Goal: Find contact information: Find contact information

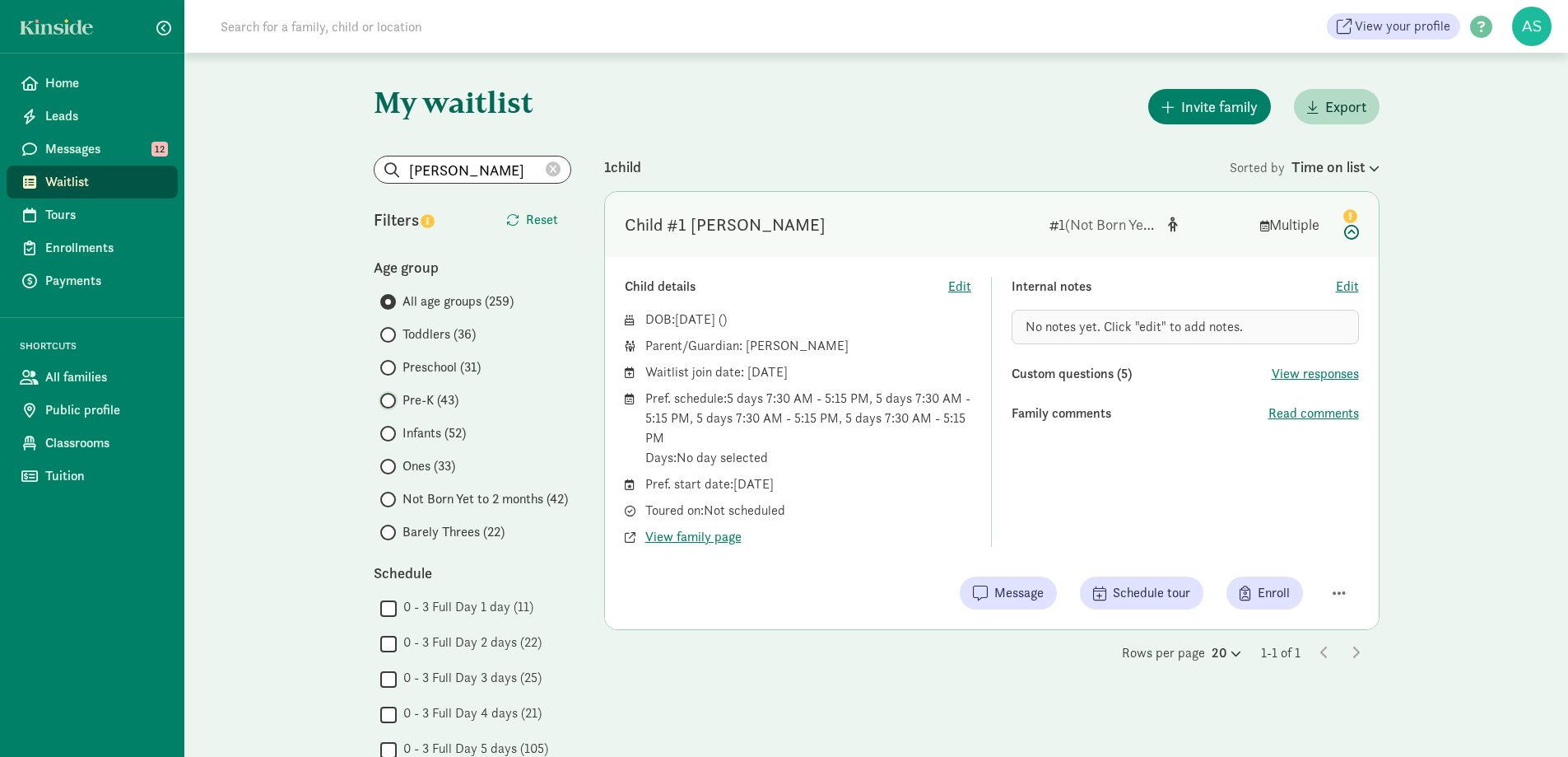
click at [389, 402] on input "Pre-K (43)" at bounding box center [386, 401] width 11 height 11
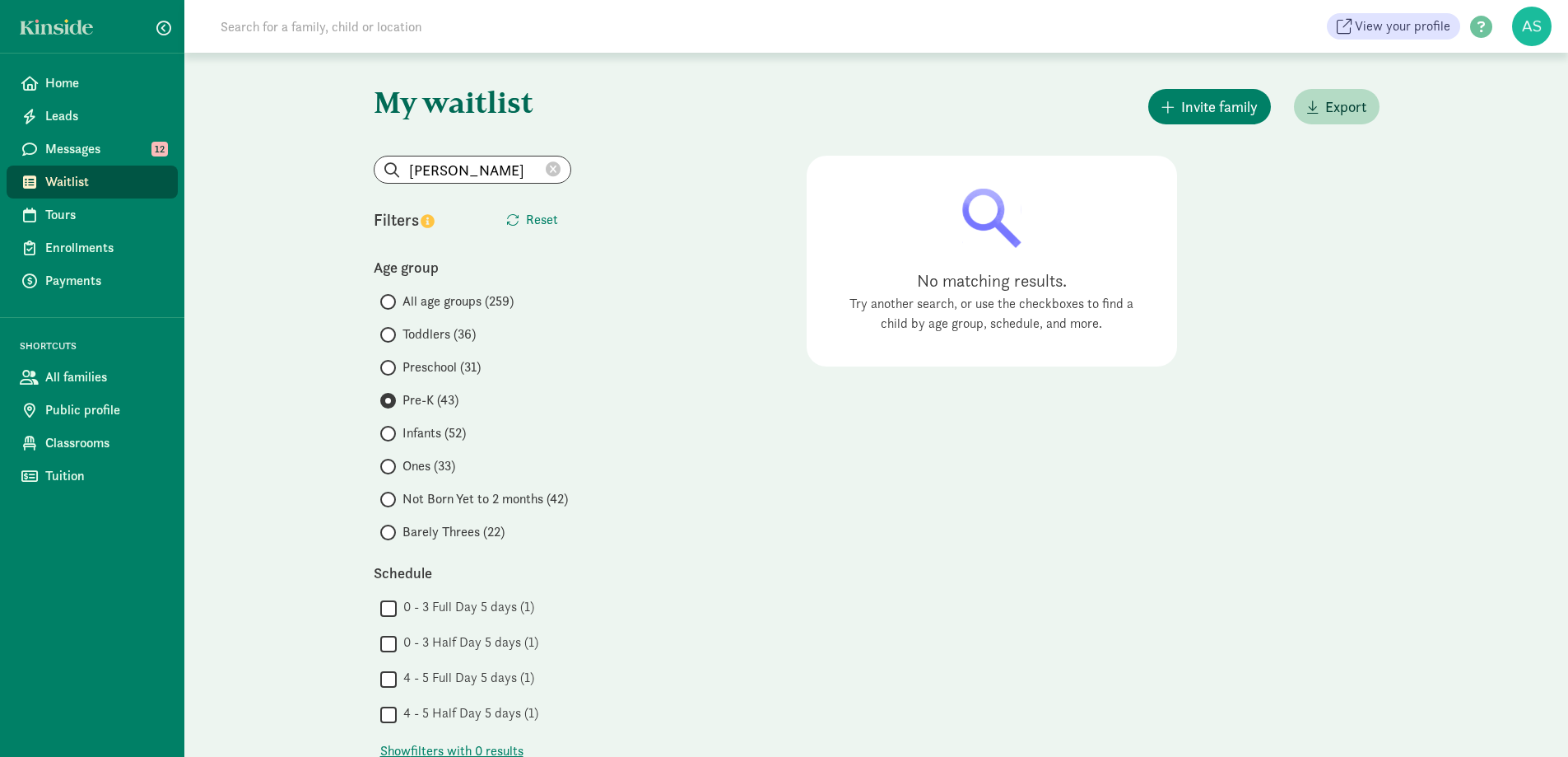
click at [554, 169] on icon at bounding box center [553, 170] width 15 height 15
radio input "true"
radio input "false"
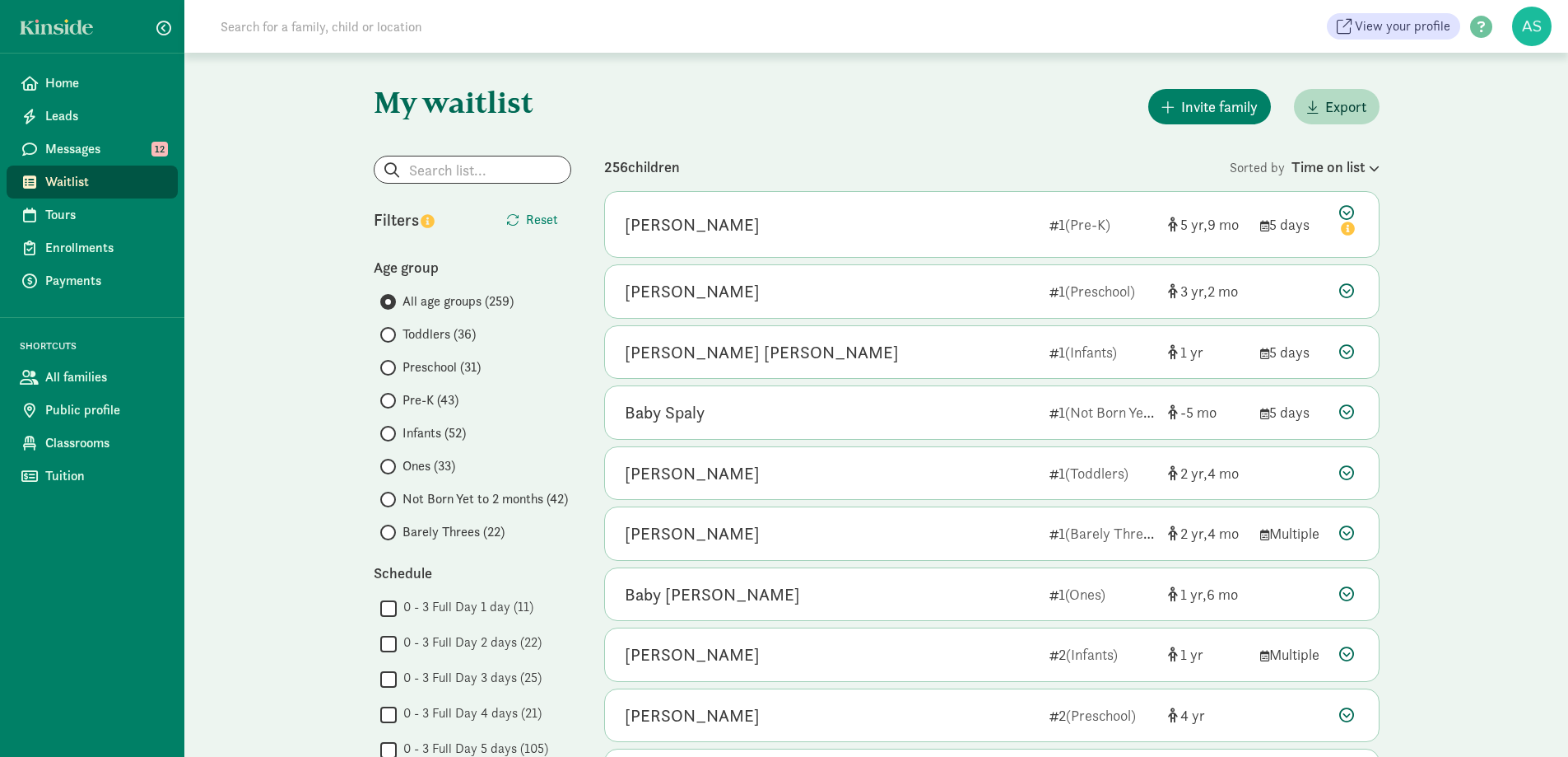
click at [393, 405] on span at bounding box center [388, 400] width 16 height 16
click at [391, 405] on input "Pre-K (43)" at bounding box center [386, 401] width 11 height 11
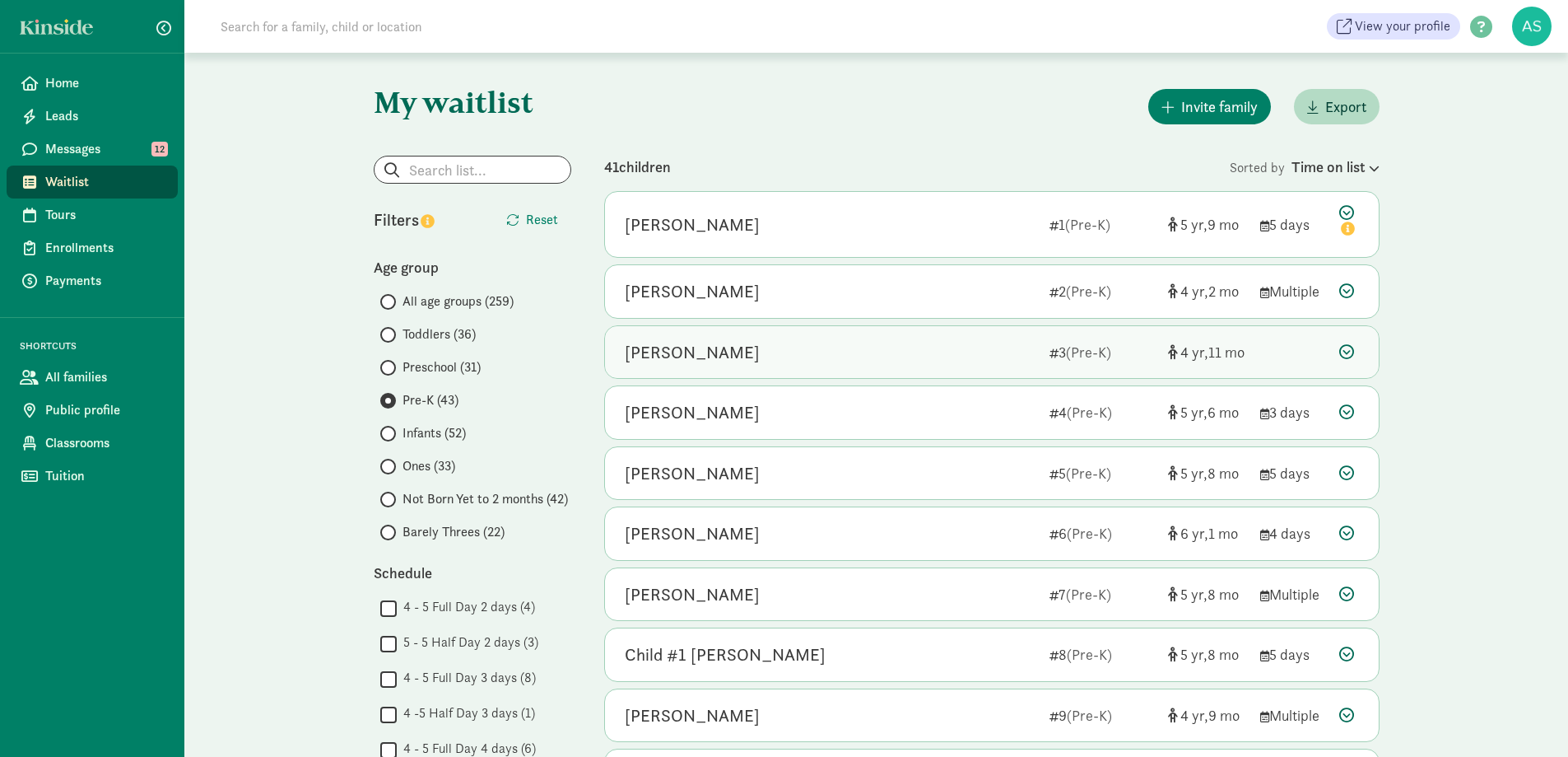
click at [779, 352] on div "[PERSON_NAME]" at bounding box center [830, 352] width 412 height 26
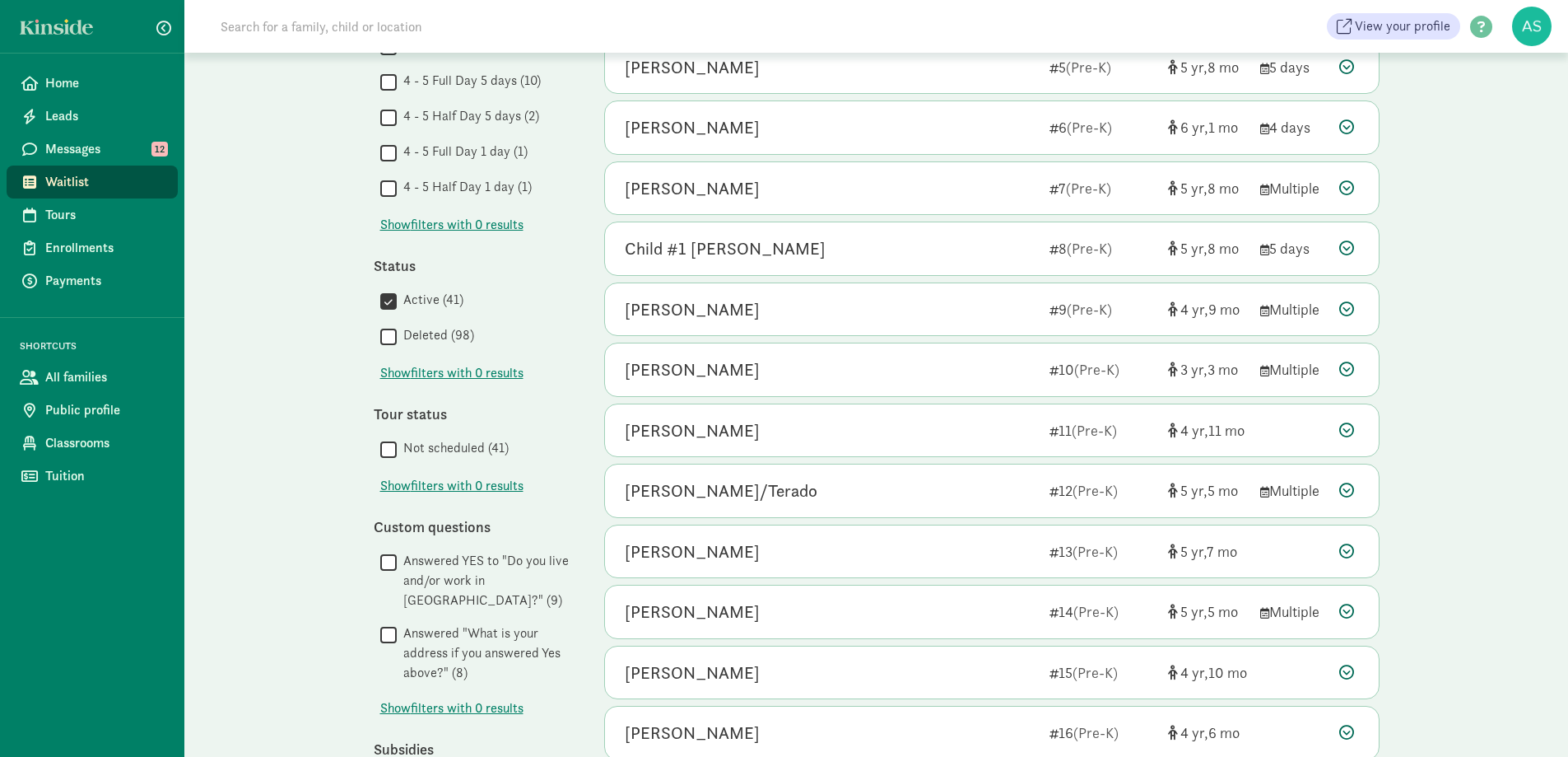
scroll to position [741, 0]
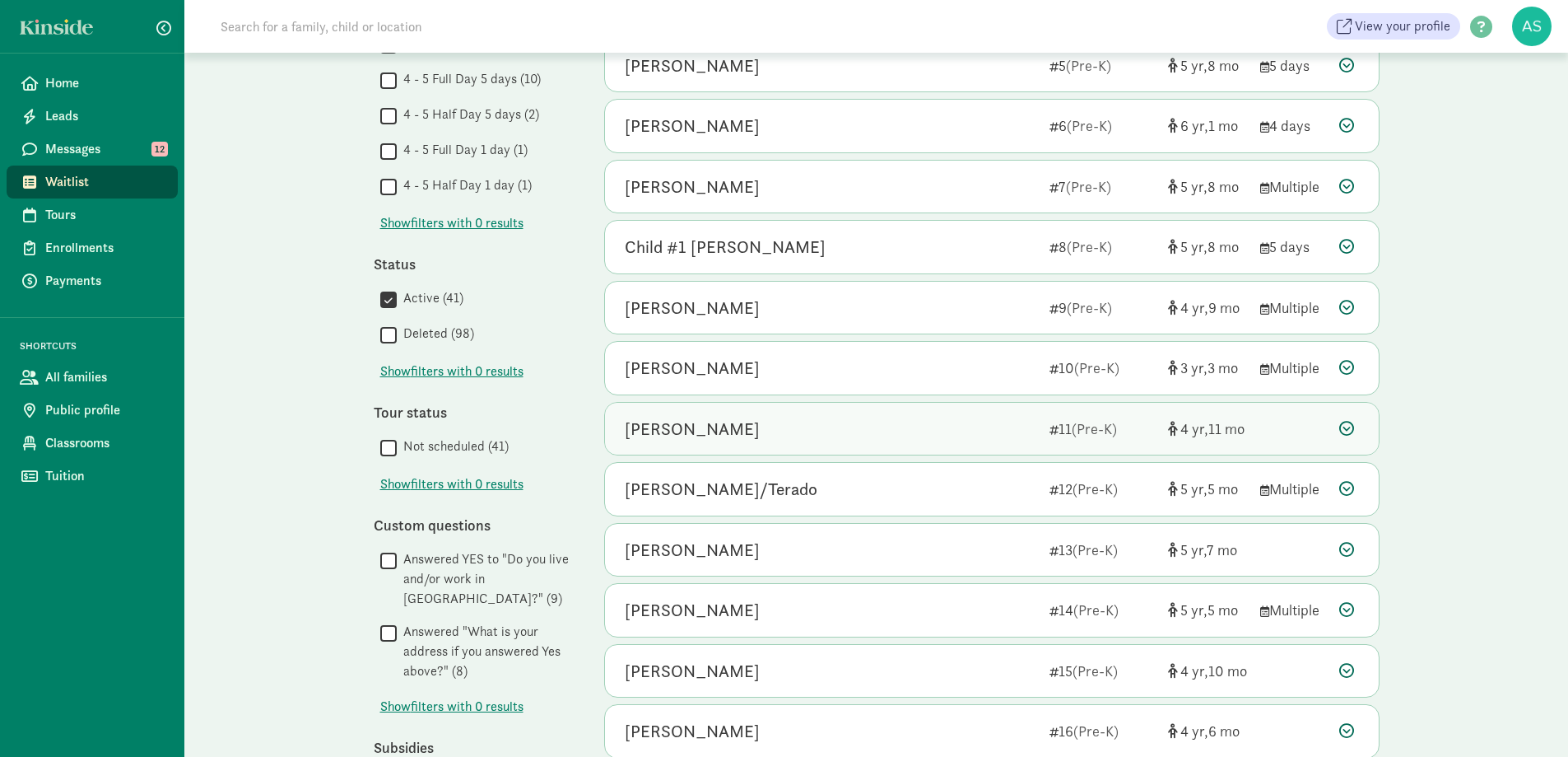
click at [723, 429] on div "[PERSON_NAME]" at bounding box center [692, 428] width 135 height 26
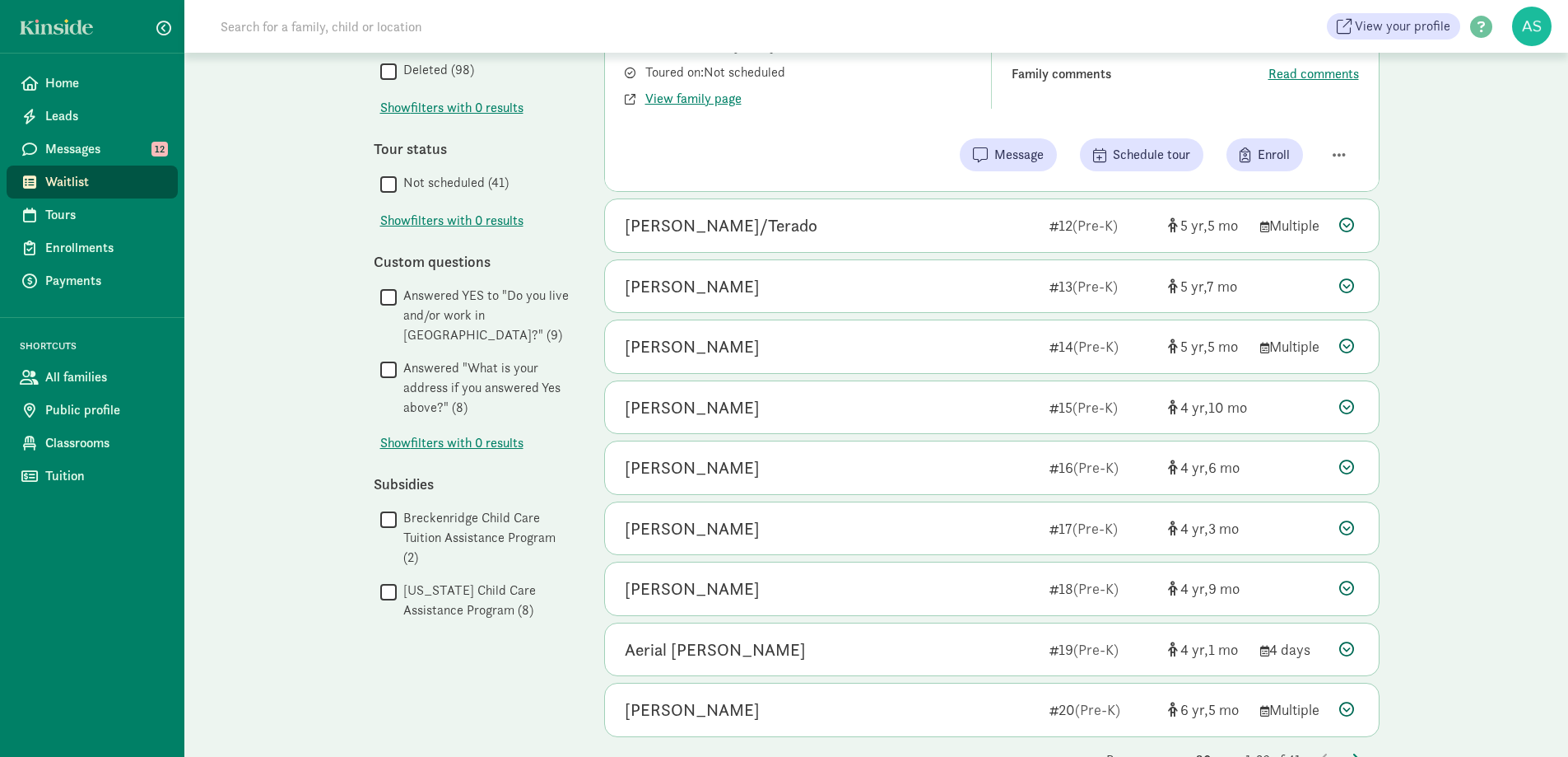
scroll to position [1039, 0]
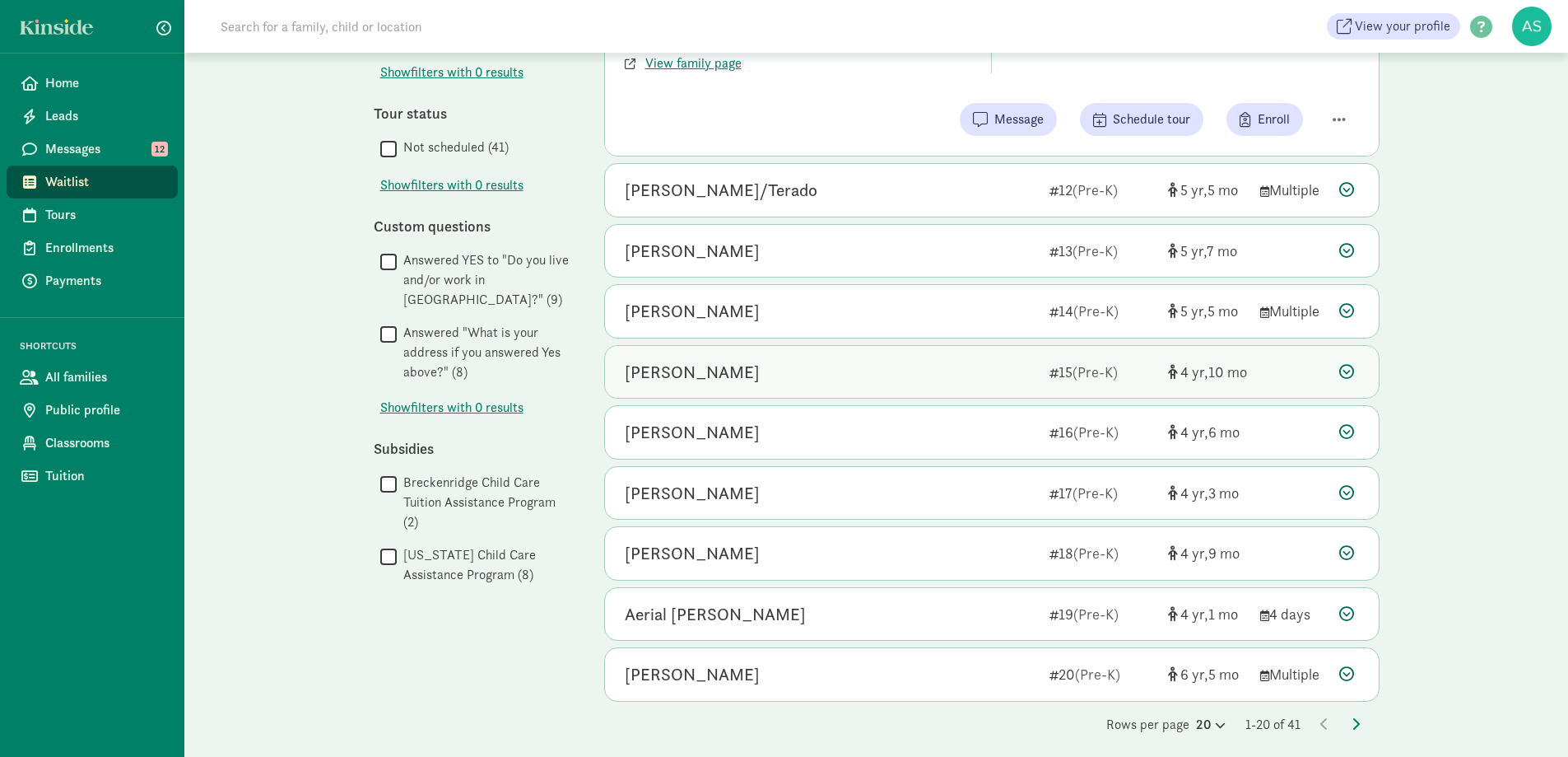
click at [733, 369] on div "[PERSON_NAME]" at bounding box center [692, 372] width 135 height 26
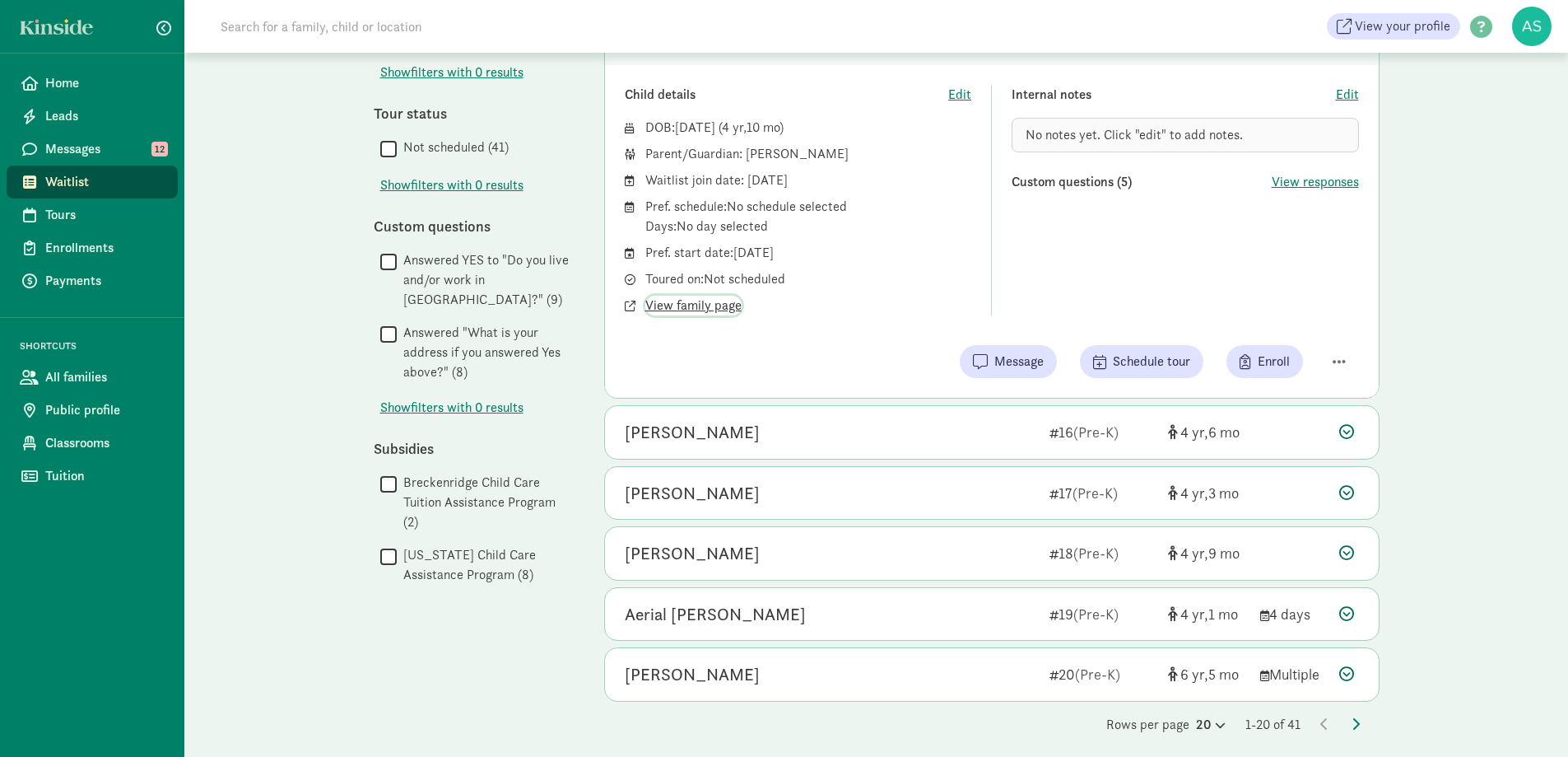
click at [683, 304] on span "View family page" at bounding box center [693, 306] width 96 height 20
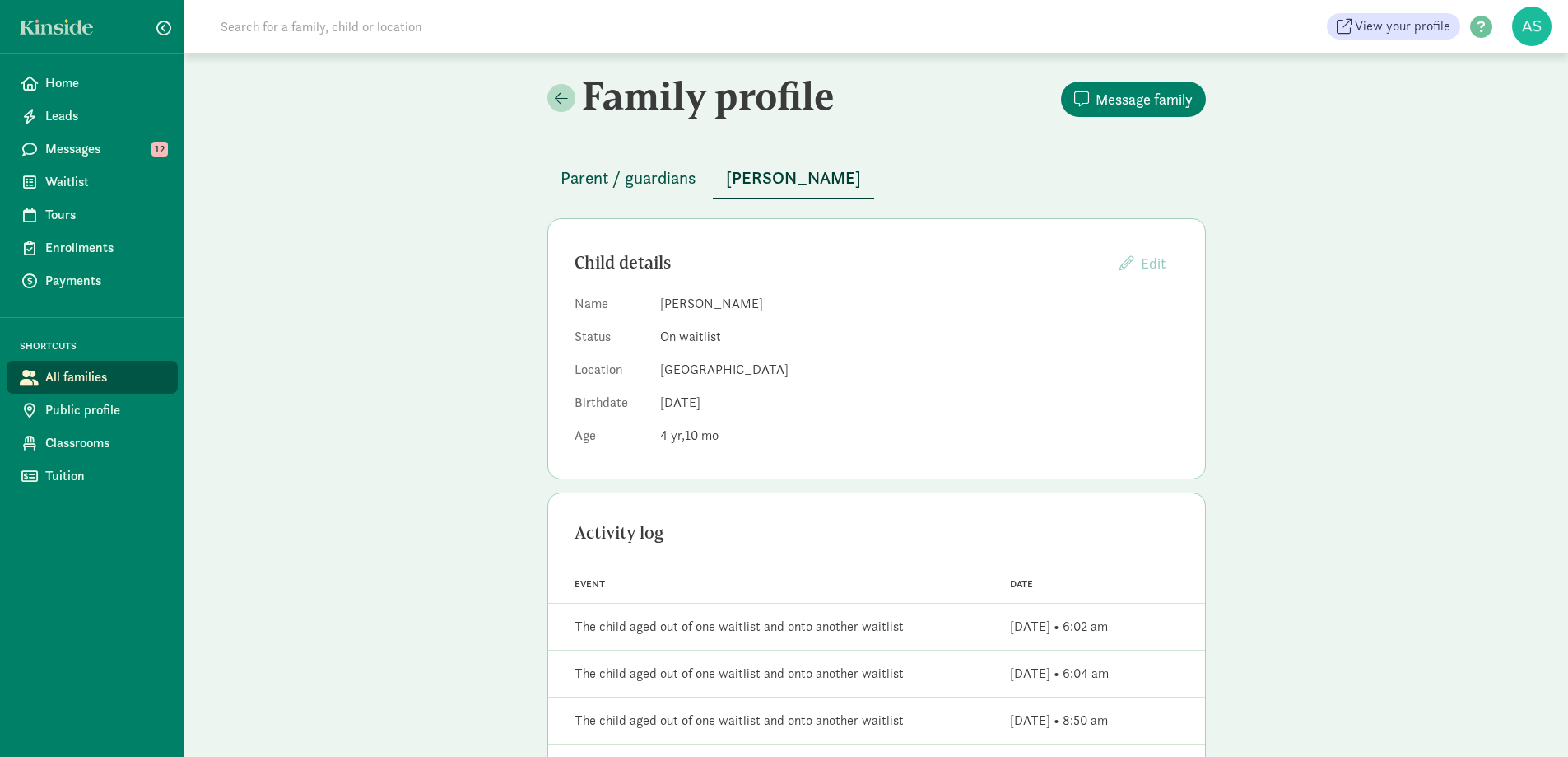
click at [668, 182] on span "Parent / guardians" at bounding box center [628, 177] width 136 height 26
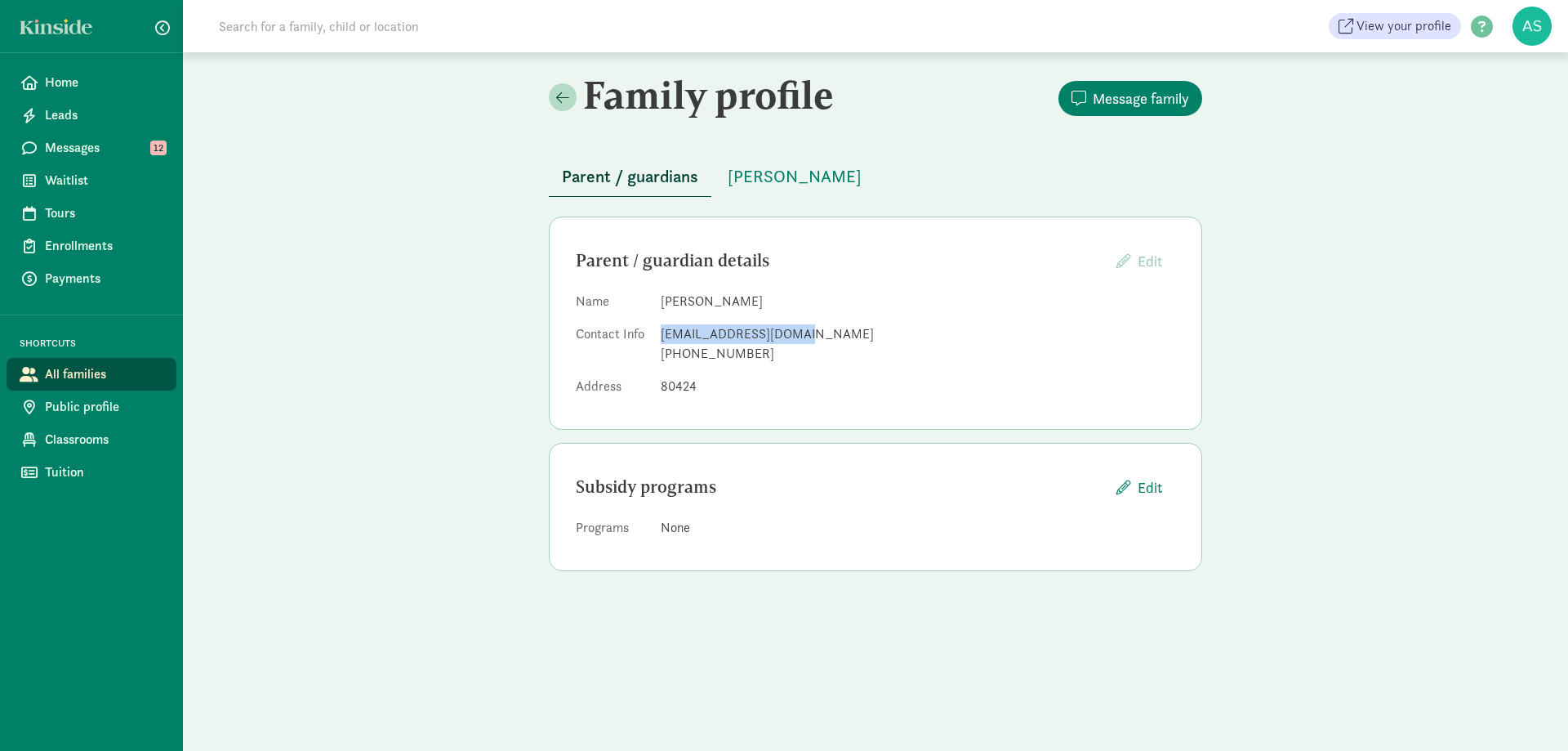
drag, startPoint x: 661, startPoint y: 332, endPoint x: 801, endPoint y: 336, distance: 140.1
click at [801, 336] on div "aburdette02@gmail.com" at bounding box center [918, 334] width 515 height 20
copy div "aburdette02@gmail.com"
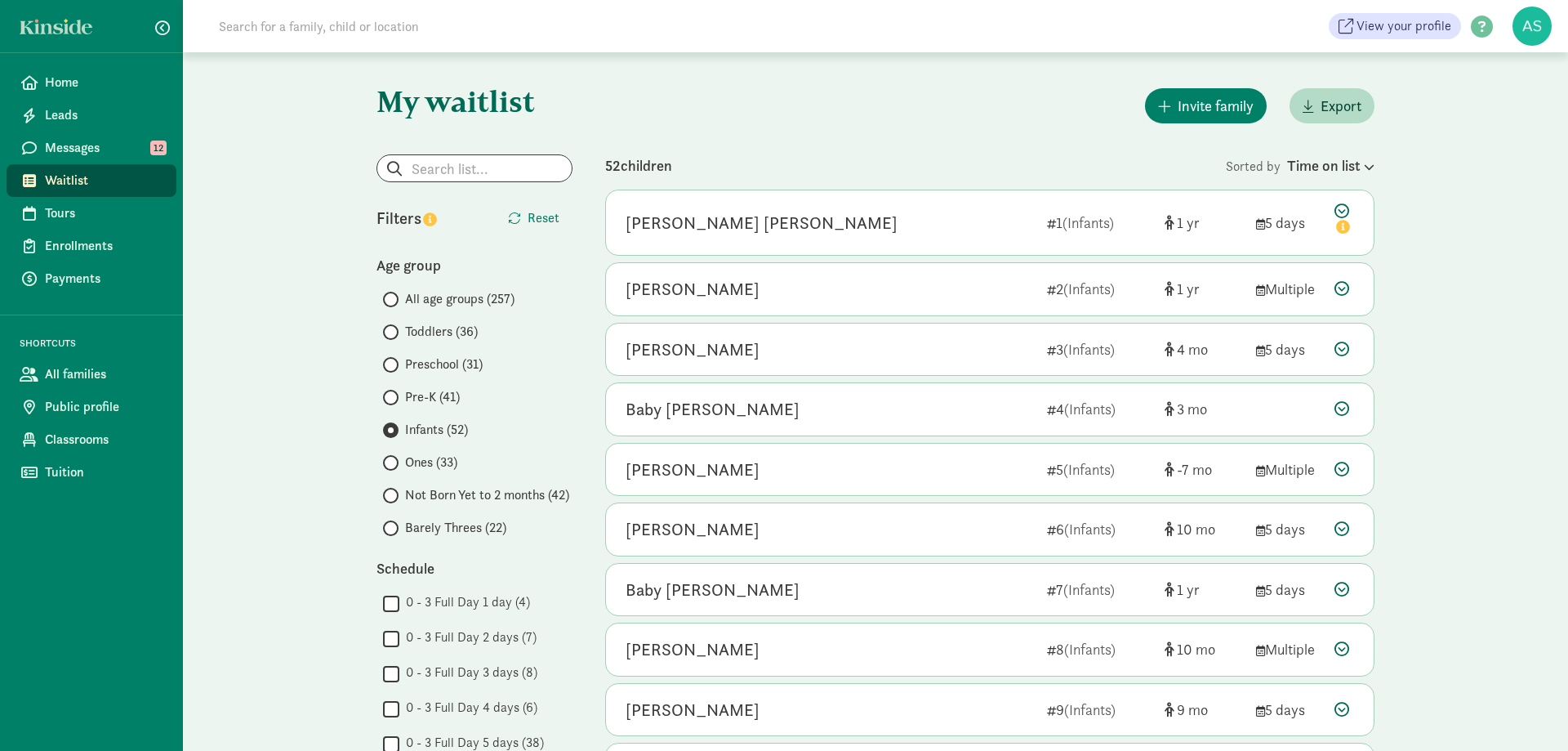
scroll to position [653, 0]
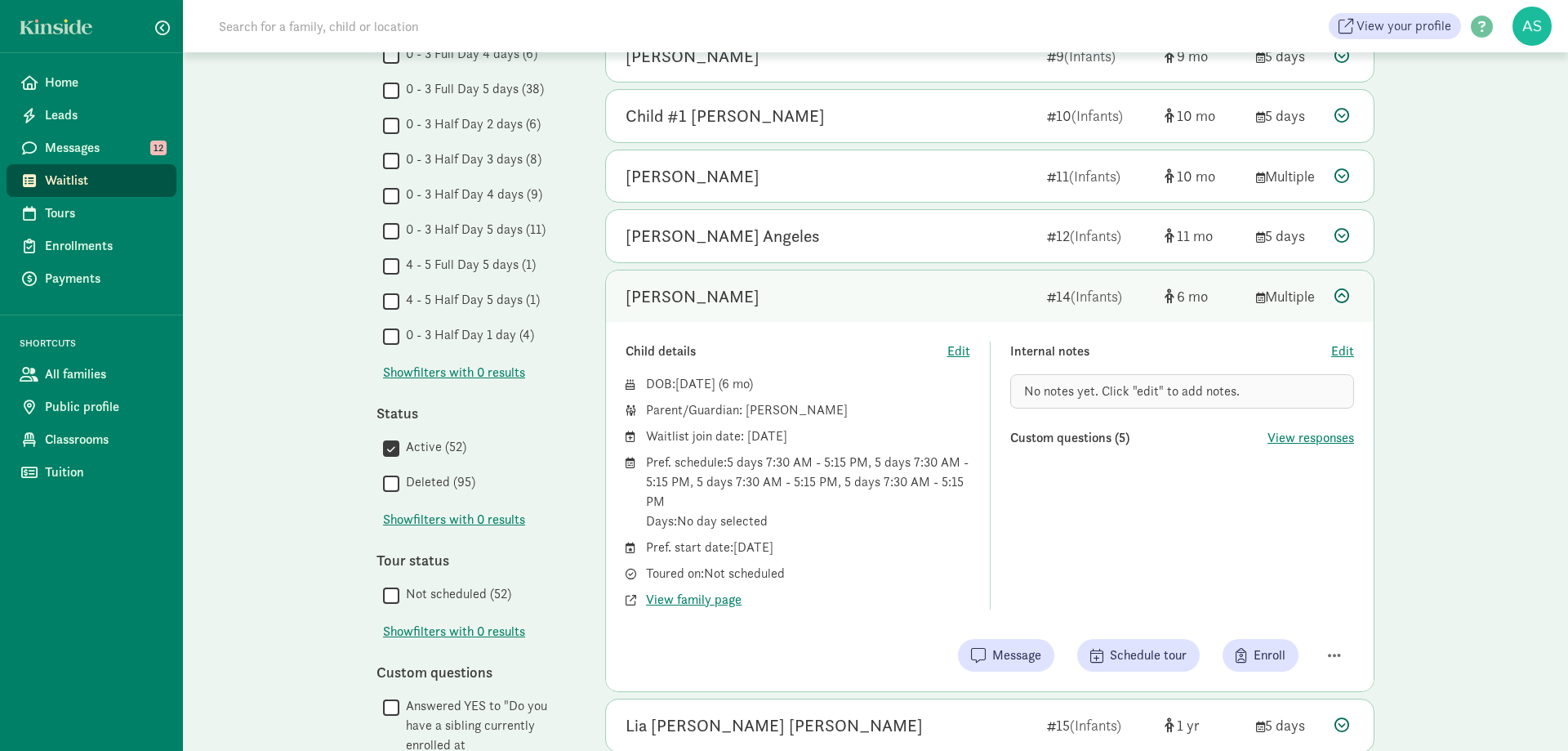
drag, startPoint x: 1427, startPoint y: 1, endPoint x: 1459, endPoint y: 91, distance: 95.5
click at [1459, 91] on div "My waitlist Invite family Export Show filters Infants Reset Filters Reset Age g…" at bounding box center [875, 349] width 1385 height 1901
drag, startPoint x: 1487, startPoint y: 0, endPoint x: 1443, endPoint y: 337, distance: 339.9
click at [1443, 337] on div "My waitlist Invite family Export Show filters Infants Reset Filters Reset Age g…" at bounding box center [875, 349] width 1385 height 1901
